Goal: Task Accomplishment & Management: Manage account settings

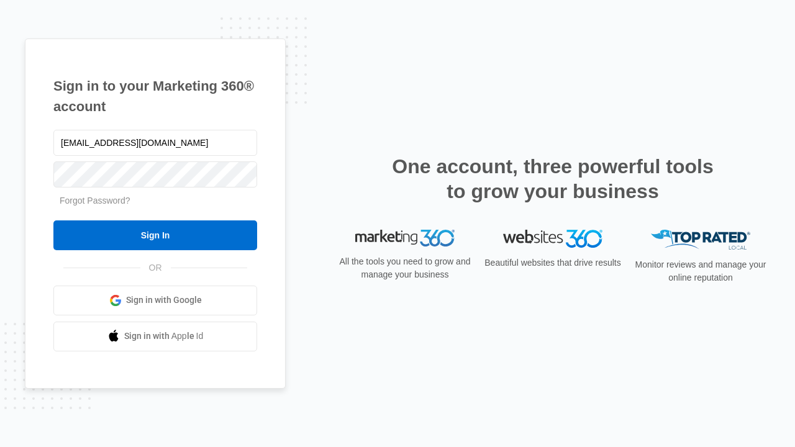
type input "[EMAIL_ADDRESS][DOMAIN_NAME]"
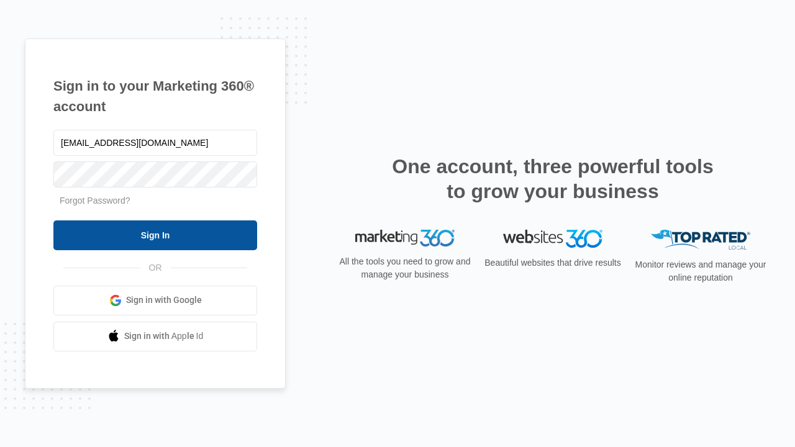
click at [155, 235] on input "Sign In" at bounding box center [155, 236] width 204 height 30
